Goal: Task Accomplishment & Management: Manage account settings

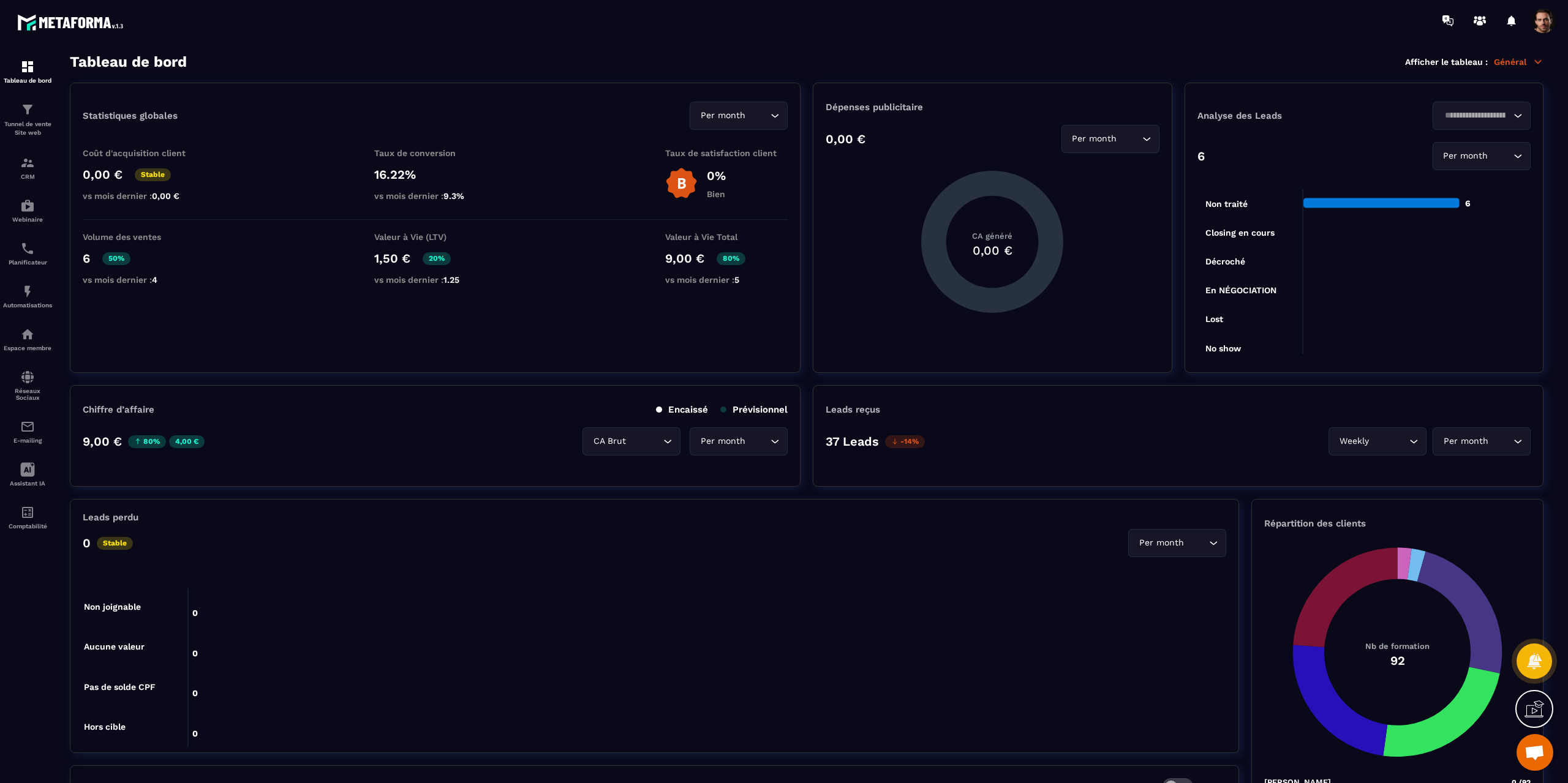
click at [1536, 26] on span at bounding box center [1544, 20] width 24 height 24
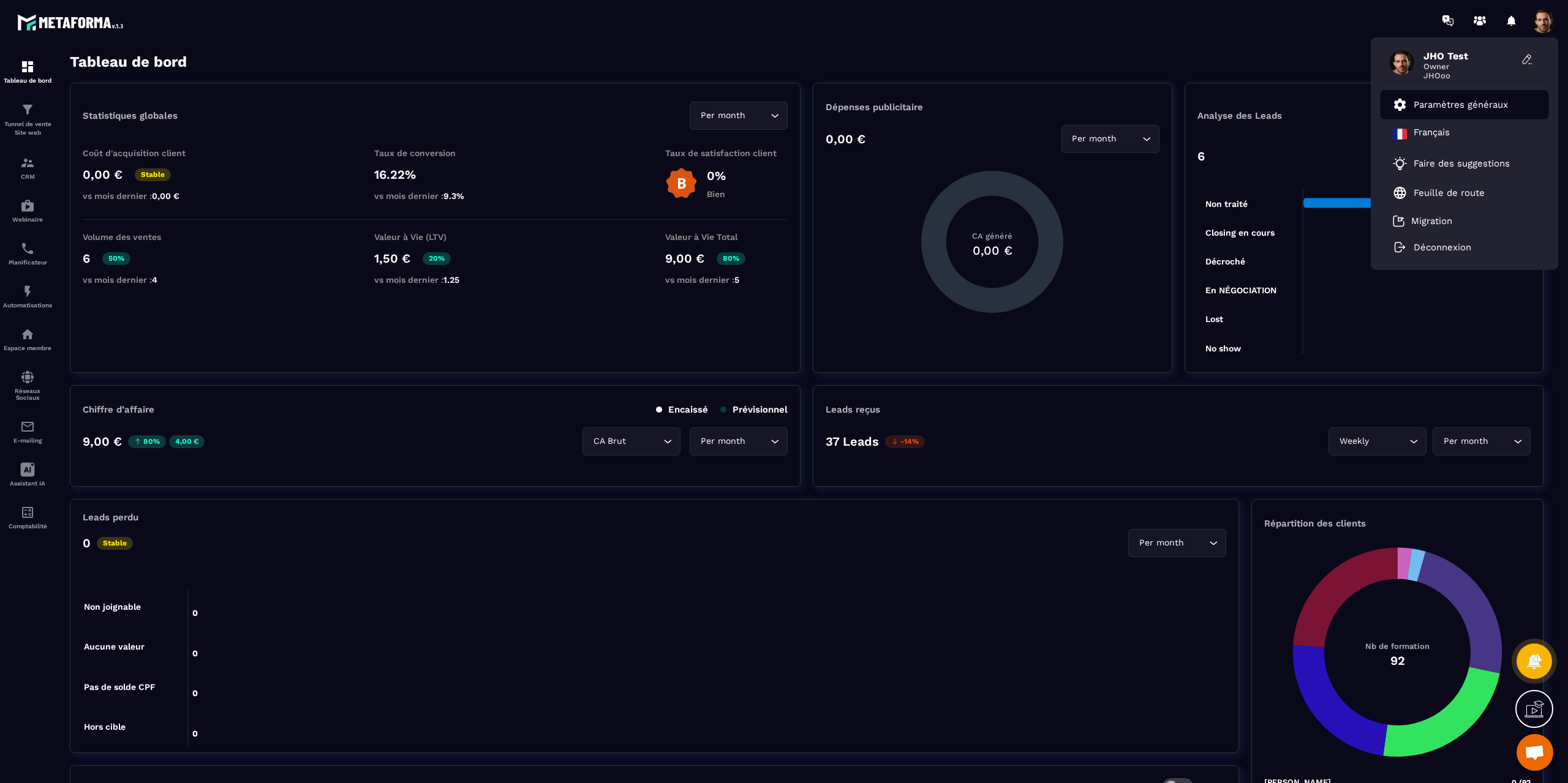
click at [1448, 102] on p "Paramètres généraux" at bounding box center [1461, 105] width 95 height 11
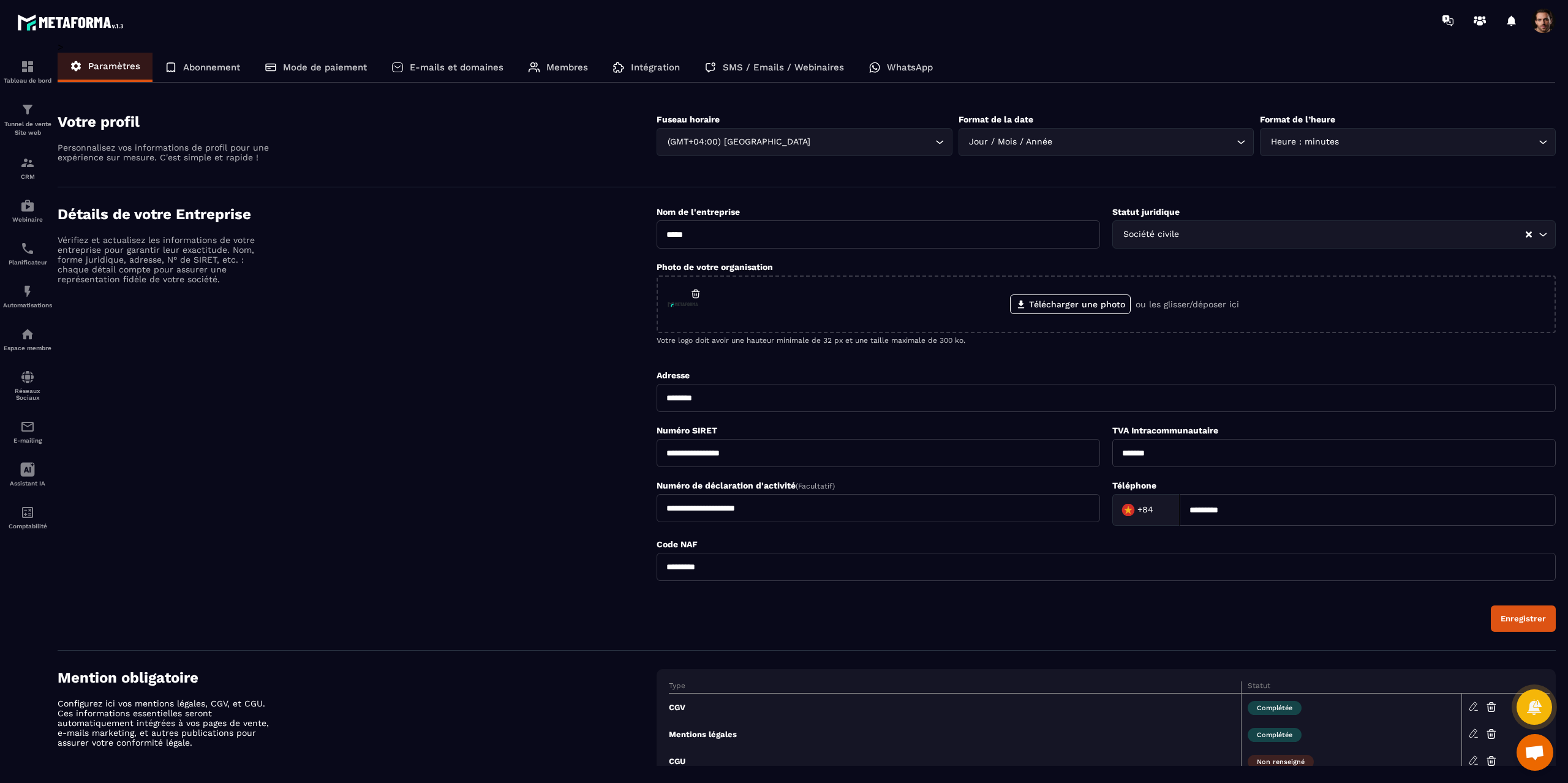
click at [1079, 138] on input "Search for option" at bounding box center [1145, 142] width 179 height 14
click at [1077, 109] on section "Votre profil Personnalisez vos informations de profil pour une expérience sur m…" at bounding box center [806, 141] width 1498 height 93
click at [202, 63] on p "Abonnement" at bounding box center [211, 68] width 57 height 11
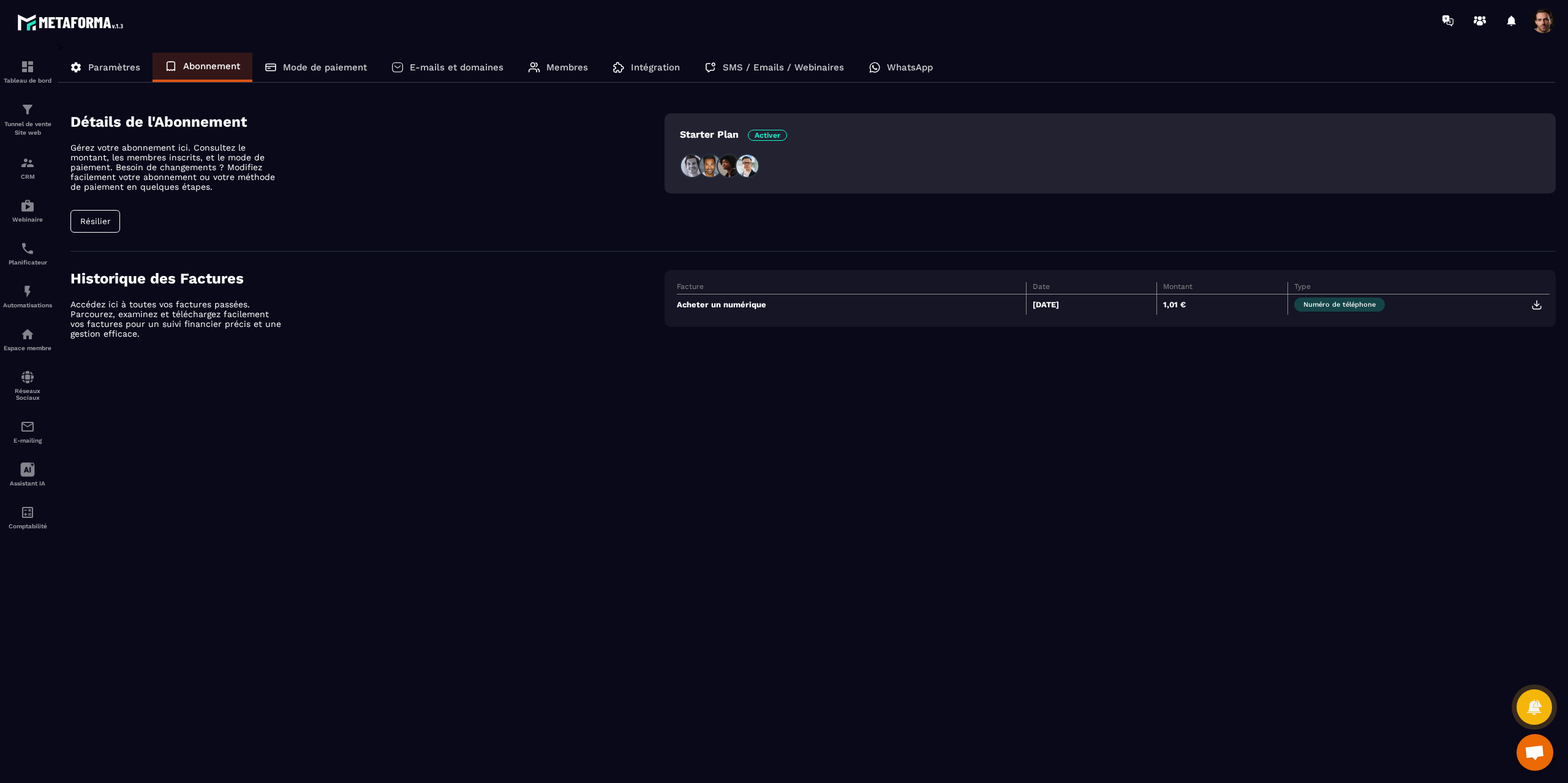
click at [319, 71] on p "Mode de paiement" at bounding box center [325, 68] width 84 height 11
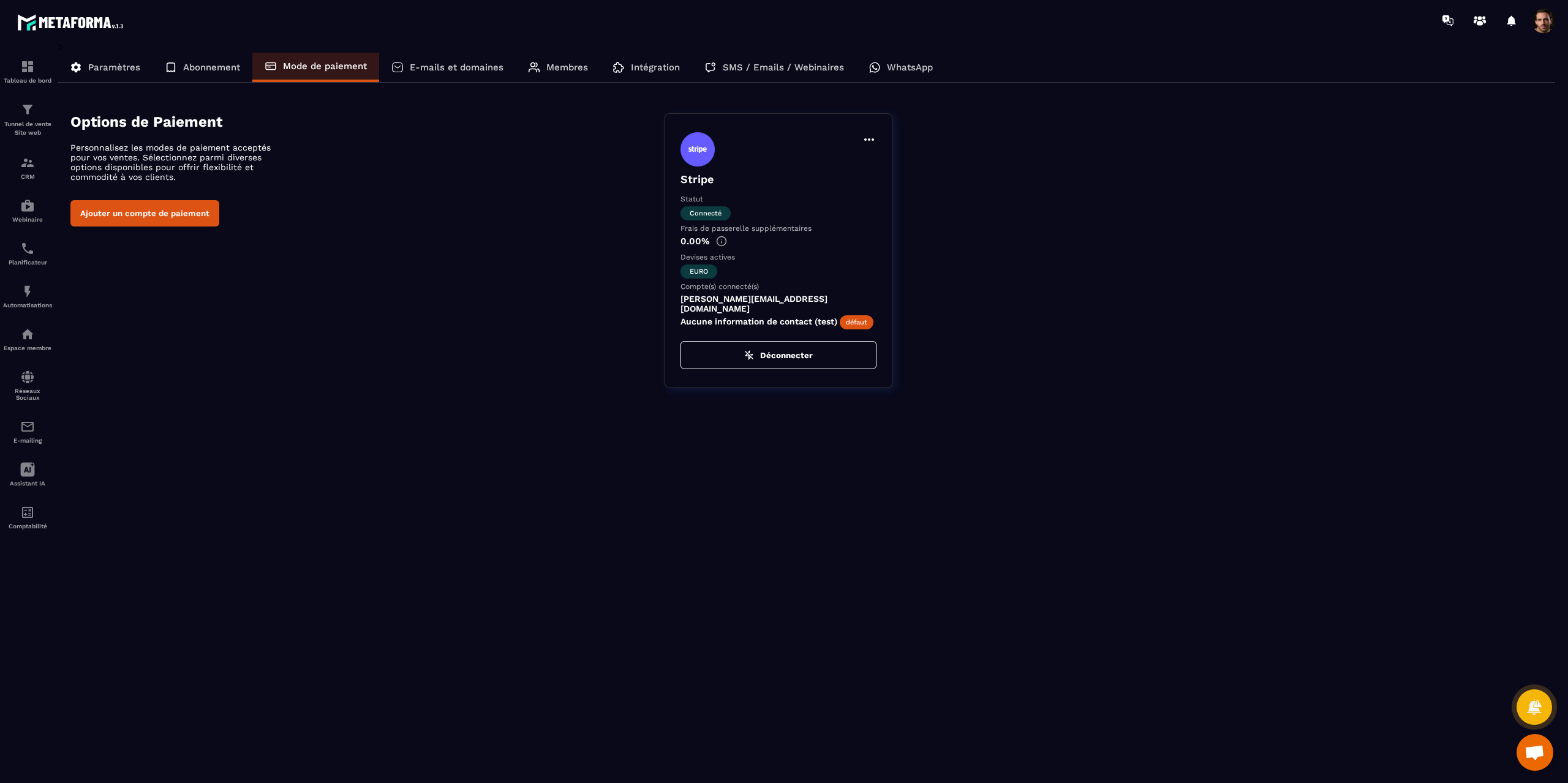
click at [1548, 28] on span at bounding box center [1544, 20] width 24 height 24
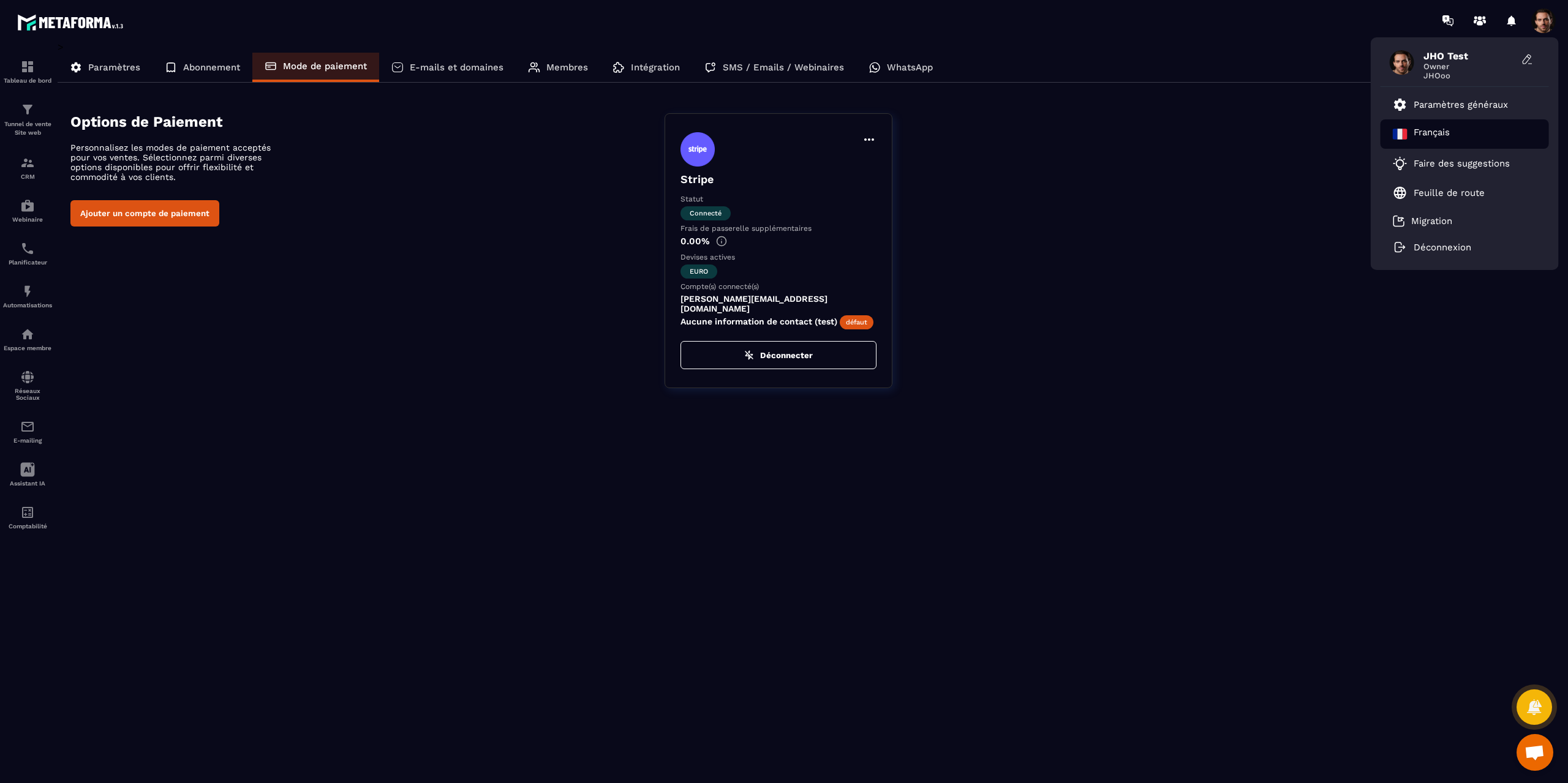
click at [1430, 127] on p "Français" at bounding box center [1432, 135] width 36 height 15
